Goal: Consume media (video, audio): Consume media (video, audio)

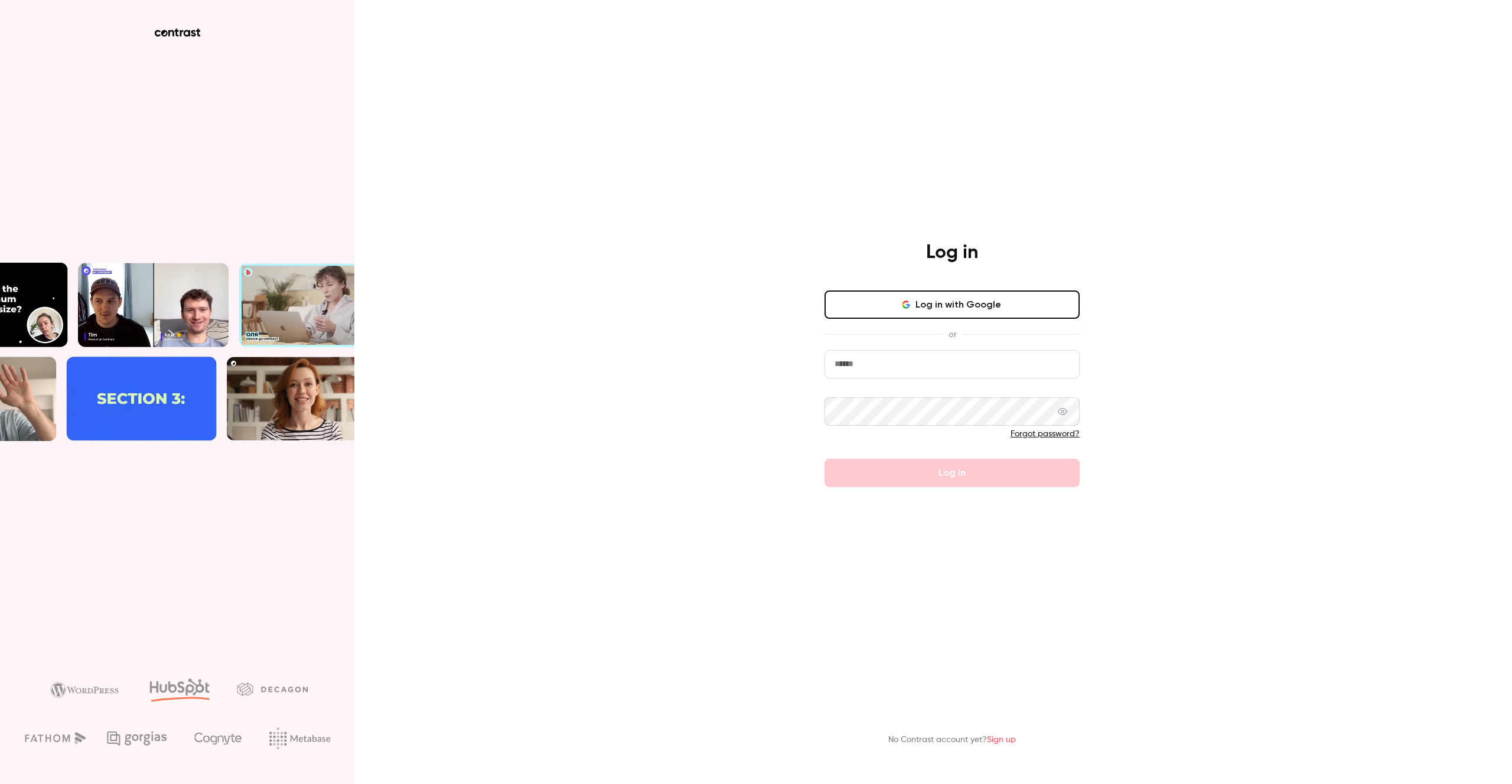
click at [898, 299] on button "Log in with Google" at bounding box center [952, 304] width 255 height 28
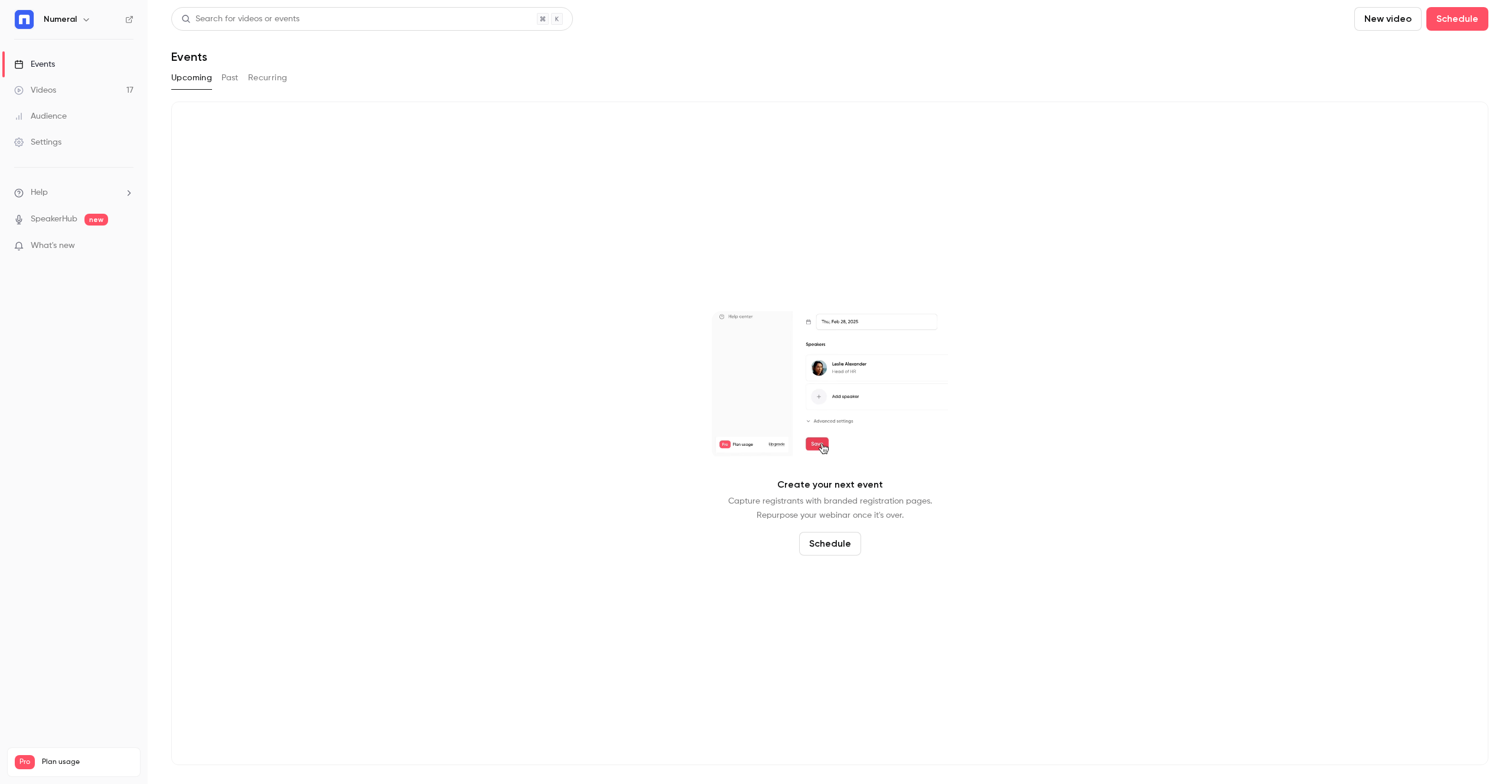
click at [38, 88] on div "Videos" at bounding box center [35, 90] width 42 height 12
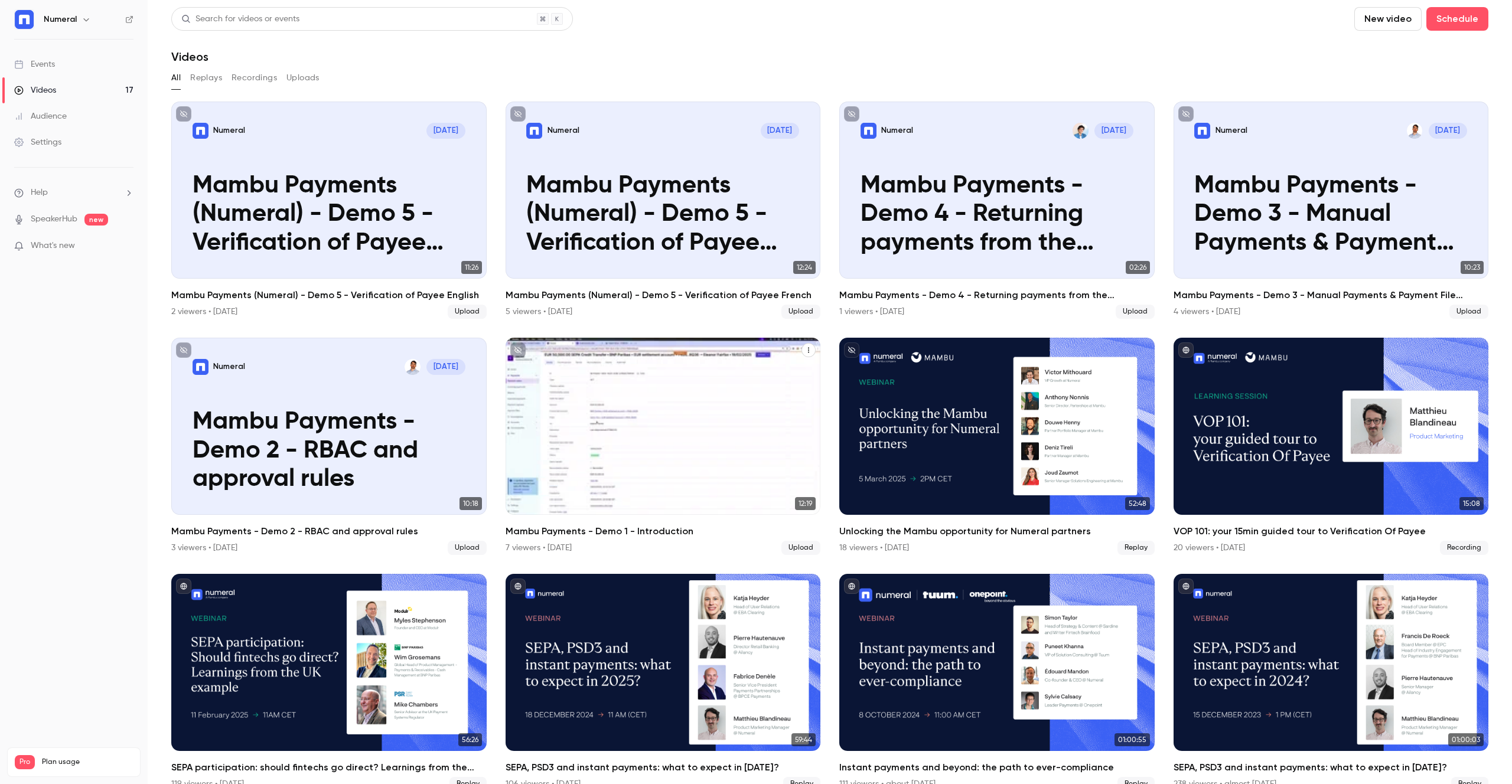
click at [636, 482] on p "Mambu Payments - Demo 1 - Introduction" at bounding box center [663, 466] width 273 height 58
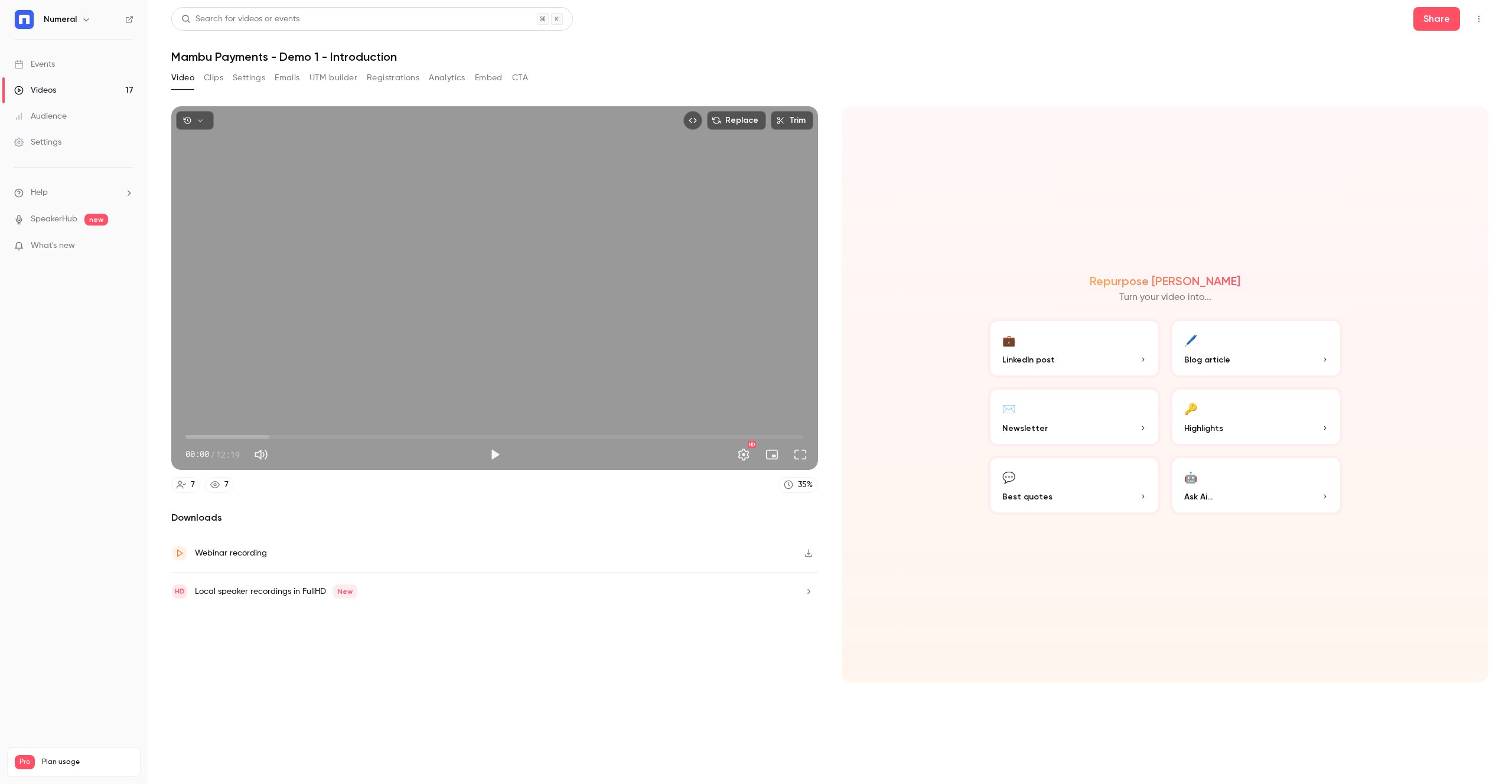
click at [214, 86] on button "Clips" at bounding box center [214, 78] width 19 height 19
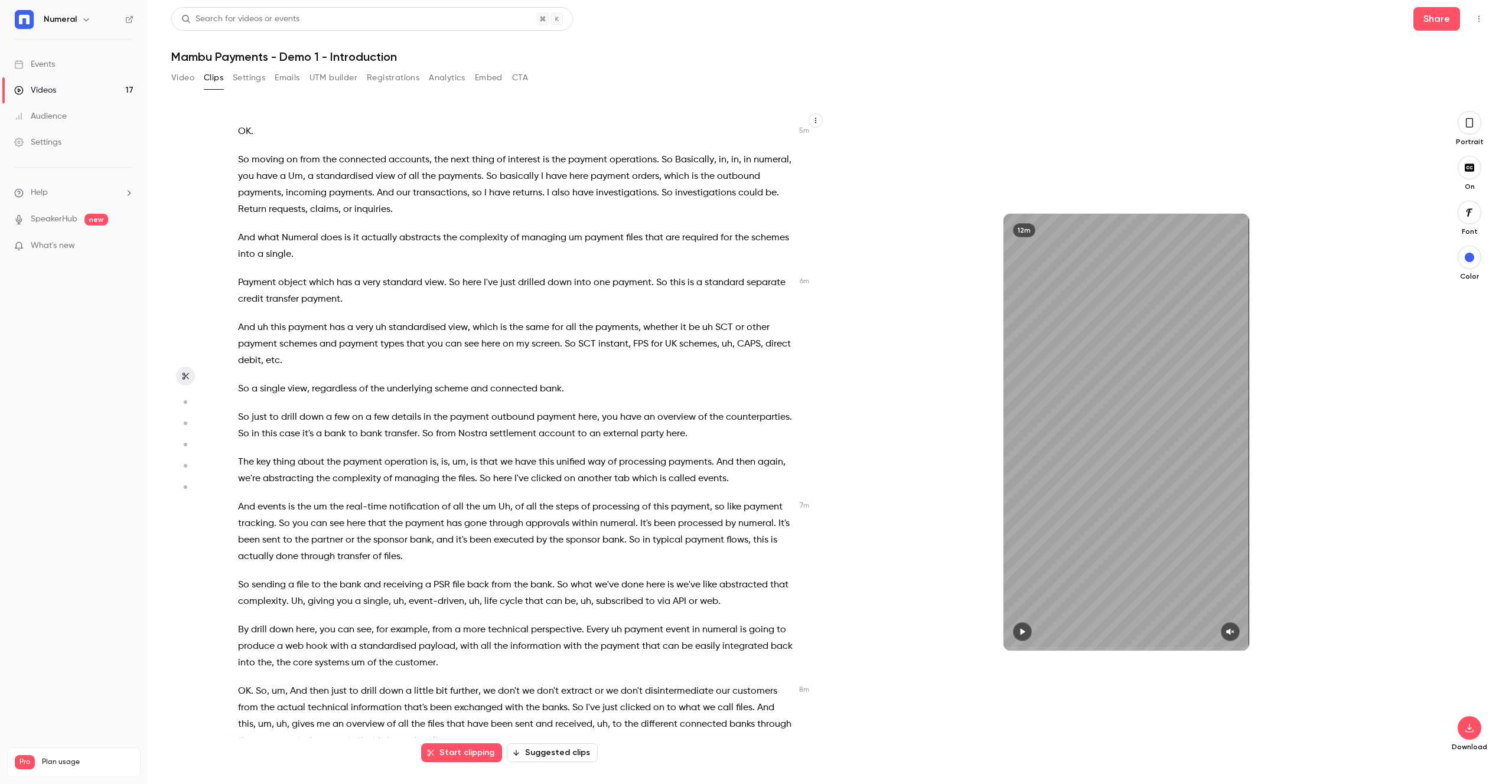
scroll to position [691, 0]
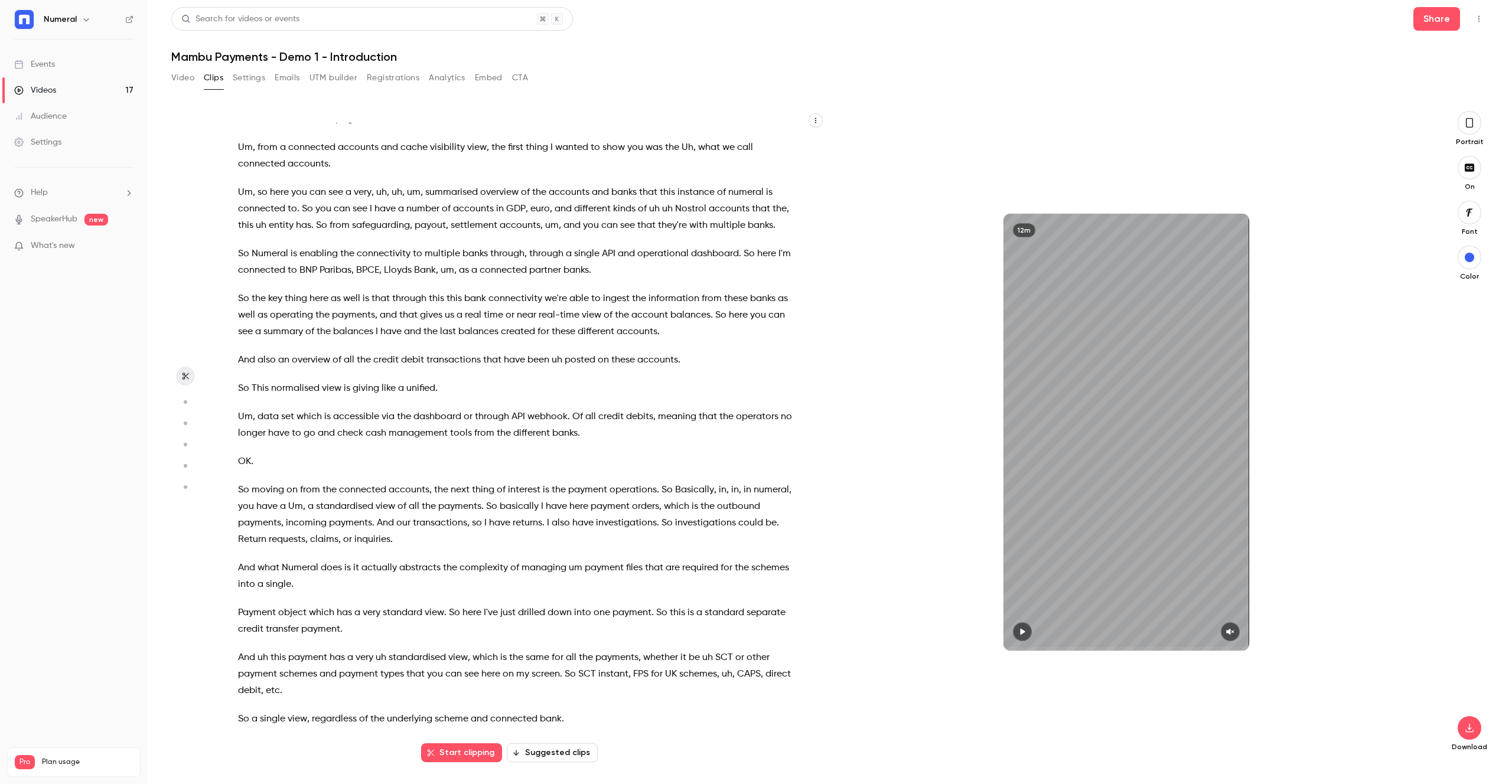
click at [182, 77] on button "Video" at bounding box center [183, 78] width 23 height 19
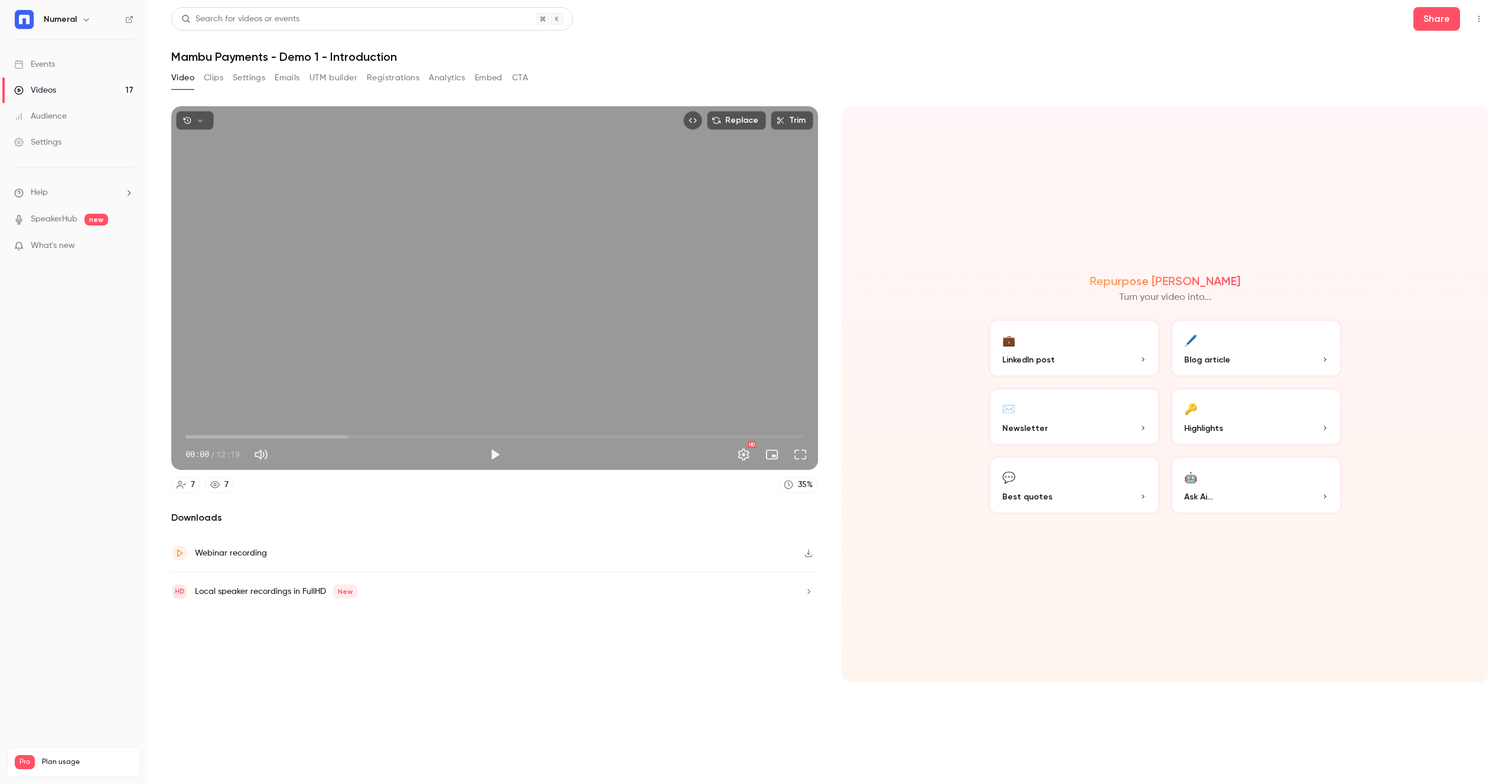
click at [806, 590] on icon "button" at bounding box center [808, 592] width 10 height 8
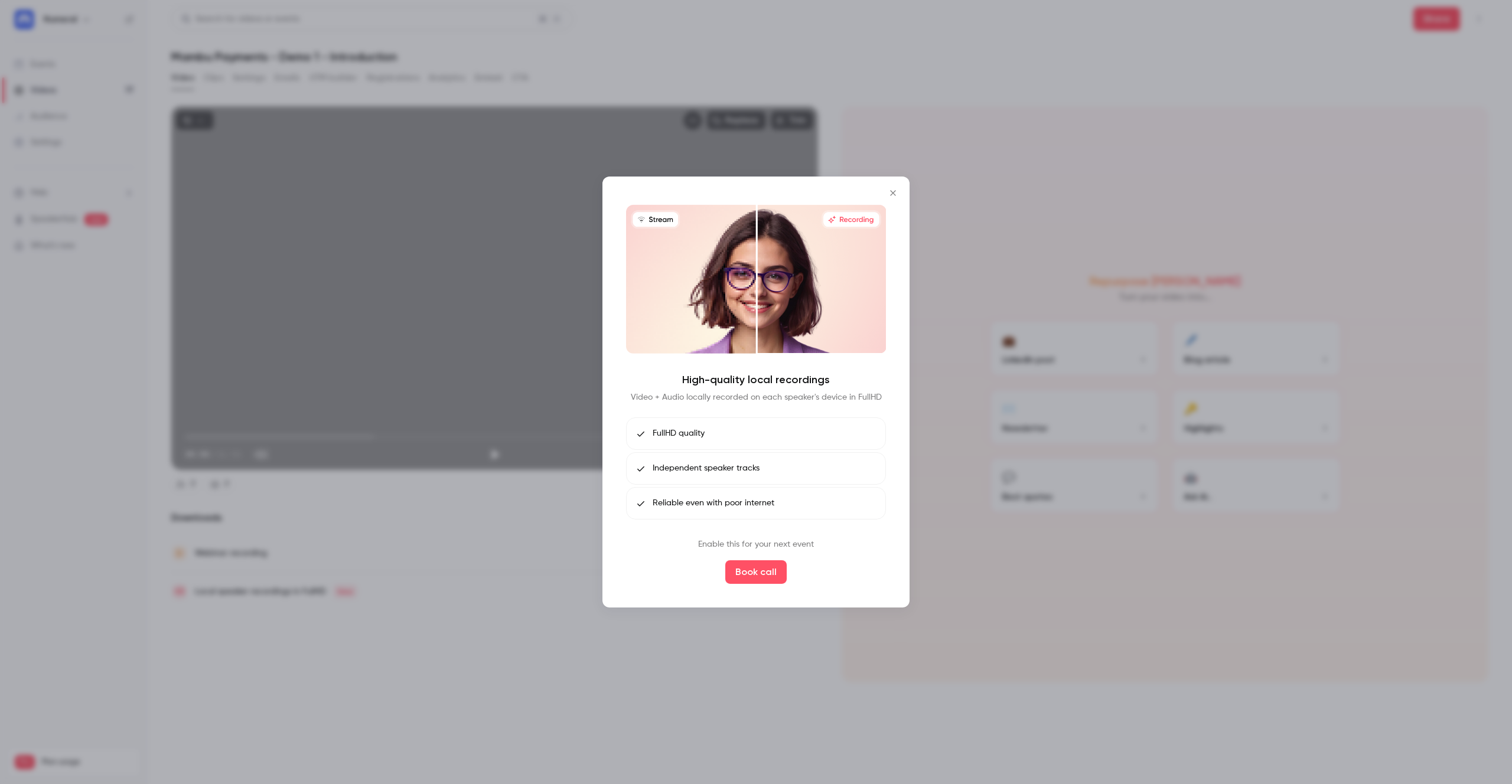
click at [601, 686] on div at bounding box center [756, 392] width 1512 height 784
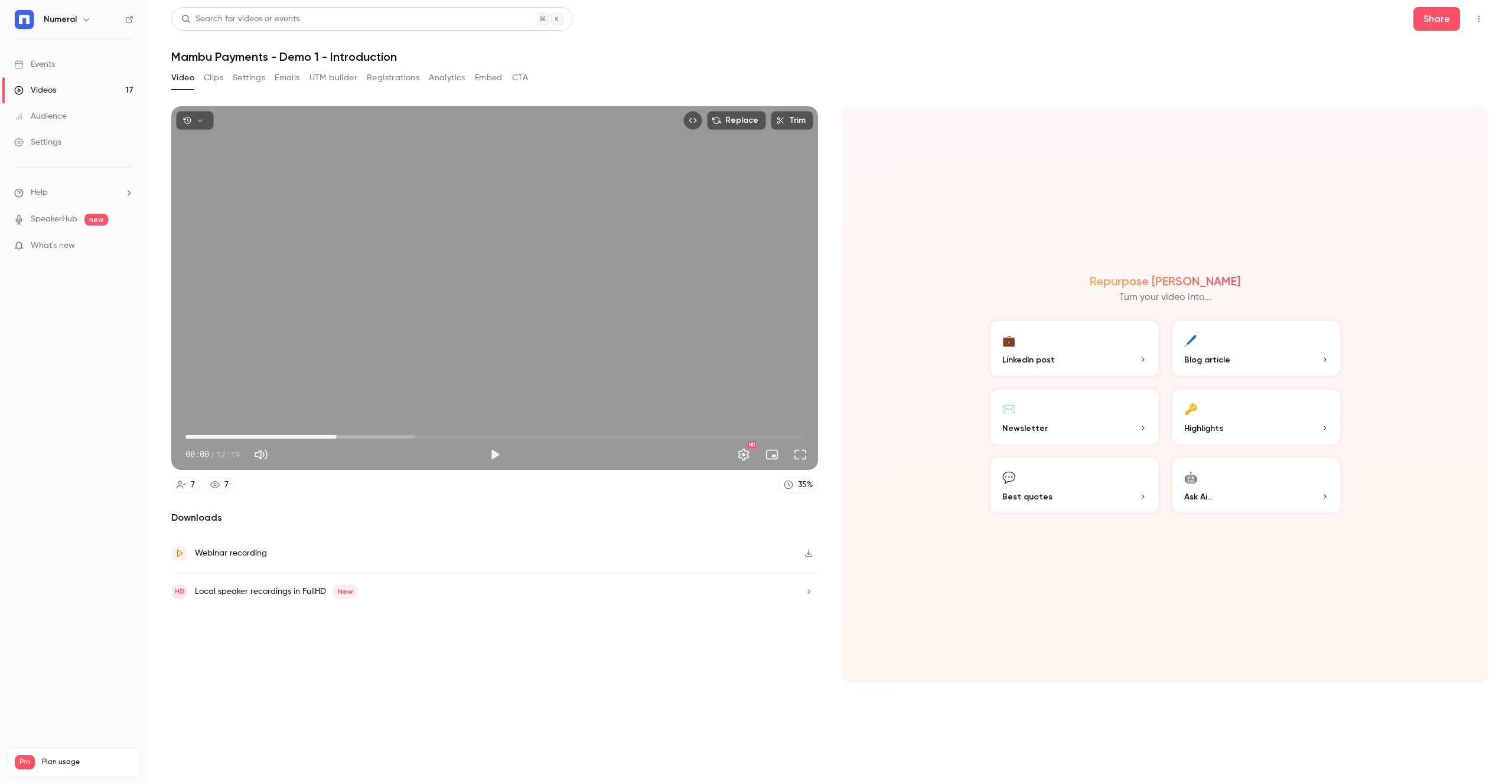
click at [336, 435] on span "03:00" at bounding box center [494, 437] width 618 height 19
click at [301, 435] on span "03:00" at bounding box center [494, 437] width 618 height 19
click at [383, 435] on span "02:17" at bounding box center [494, 437] width 618 height 19
click at [1429, 24] on button "Share" at bounding box center [1437, 19] width 47 height 24
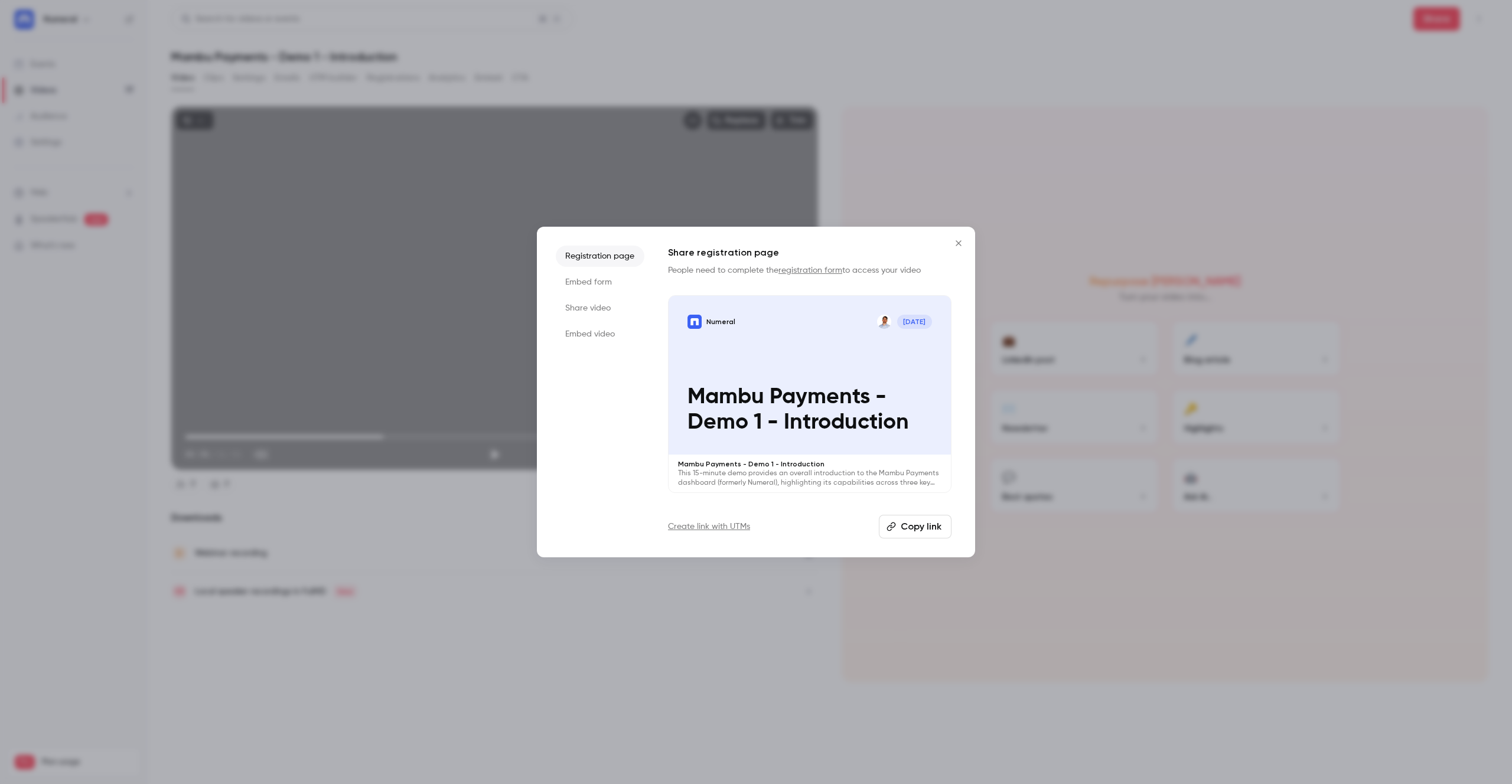
click at [929, 517] on button "Copy link" at bounding box center [915, 526] width 73 height 24
click at [960, 245] on icon "Close" at bounding box center [958, 243] width 5 height 5
type input "*****"
